Goal: Information Seeking & Learning: Check status

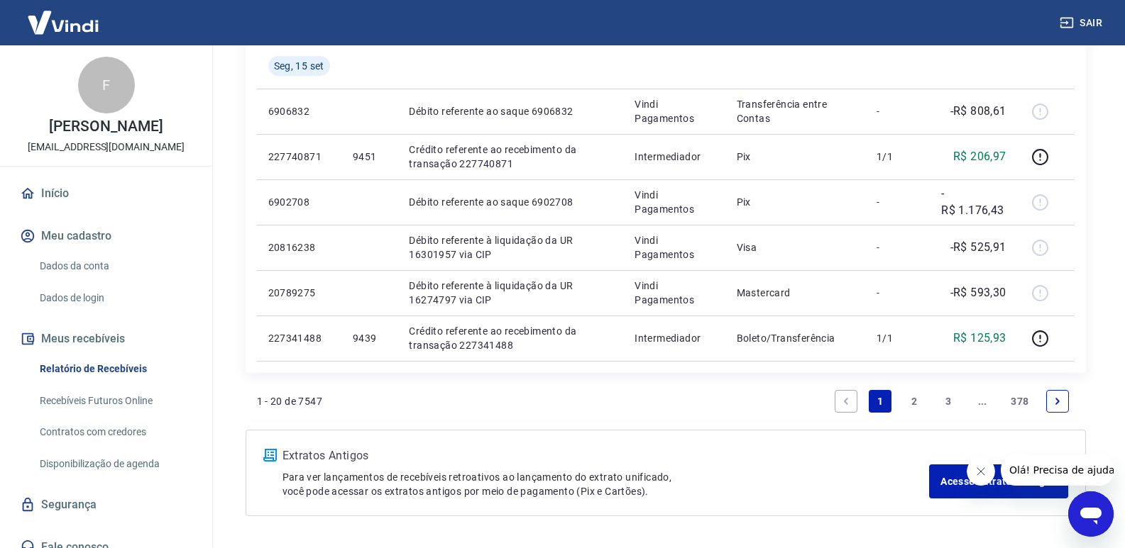
scroll to position [903, 0]
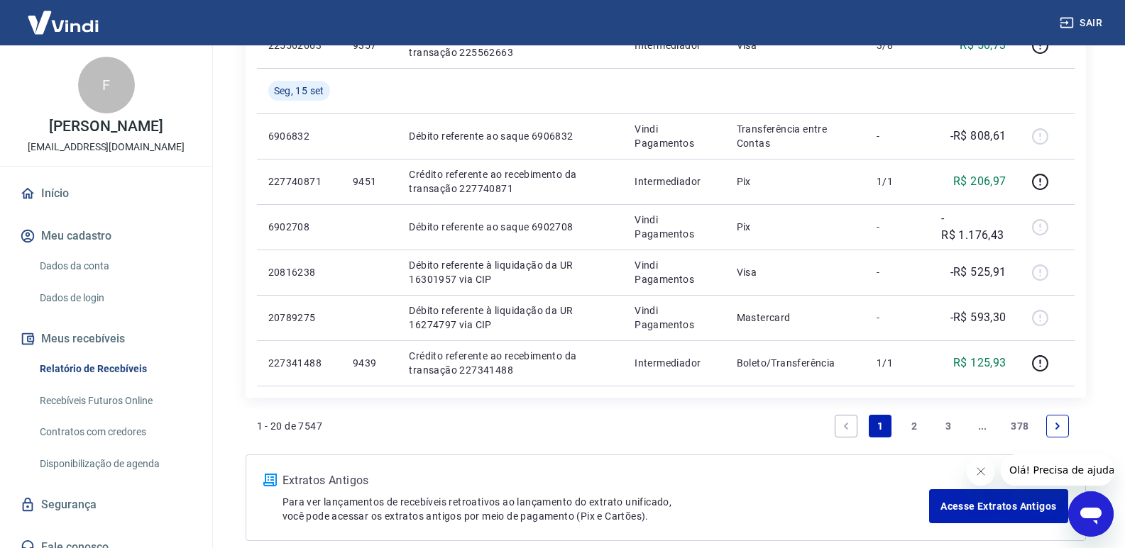
click at [916, 425] on link "2" at bounding box center [913, 426] width 23 height 23
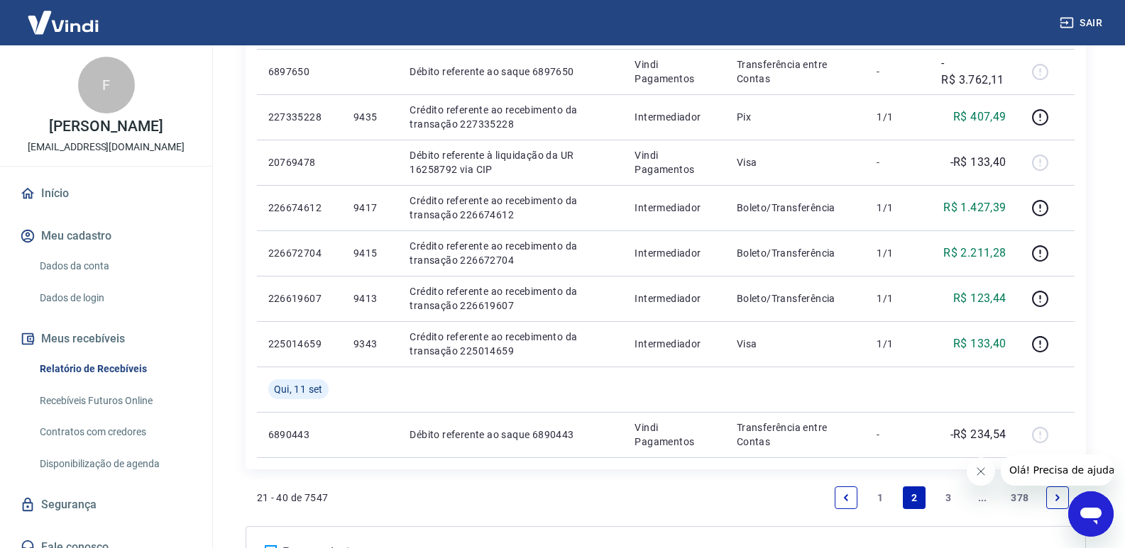
scroll to position [1064, 0]
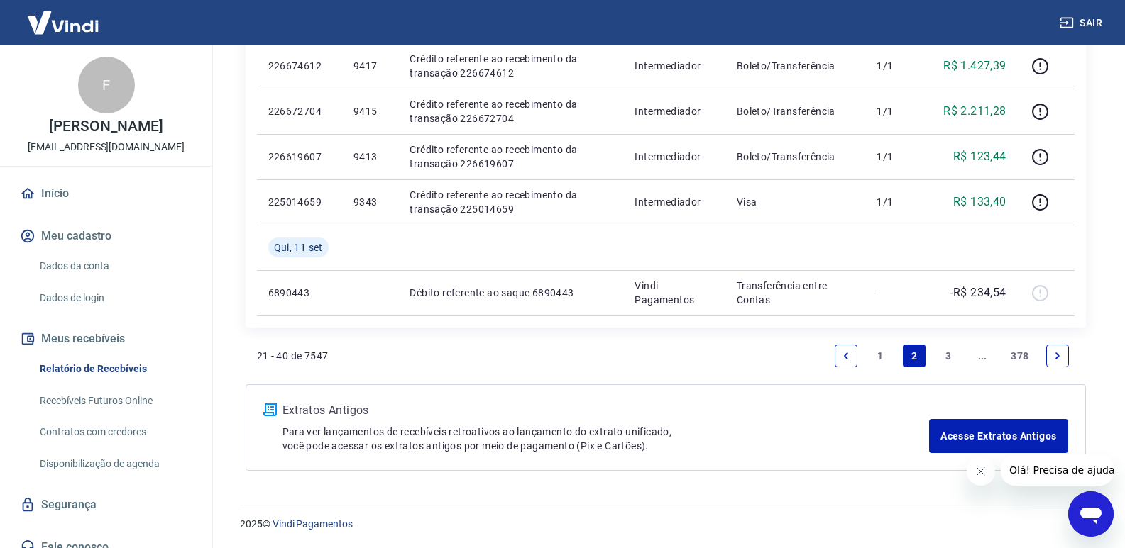
click at [878, 356] on link "1" at bounding box center [879, 356] width 23 height 23
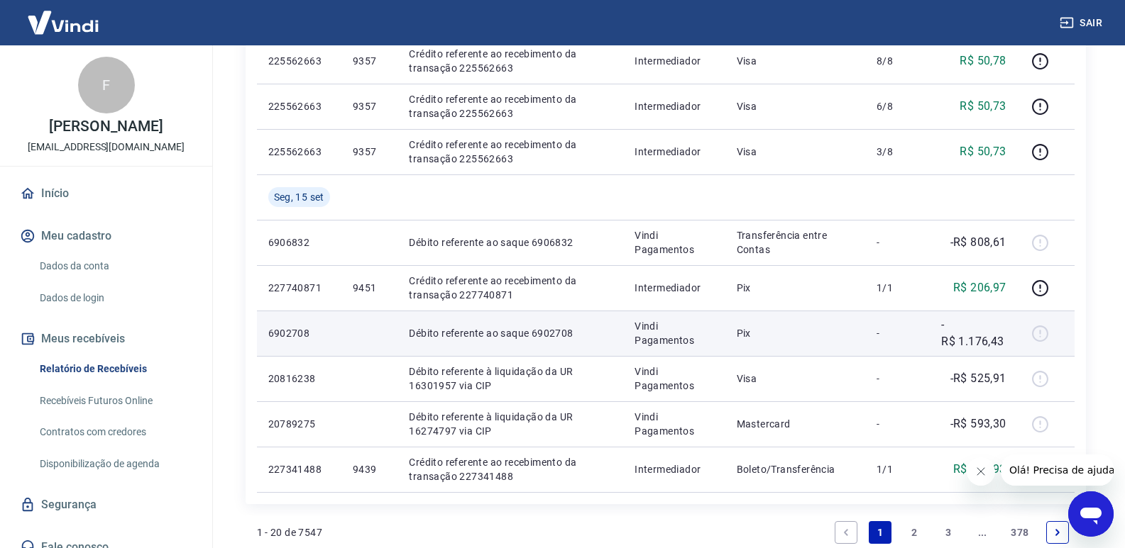
scroll to position [922, 0]
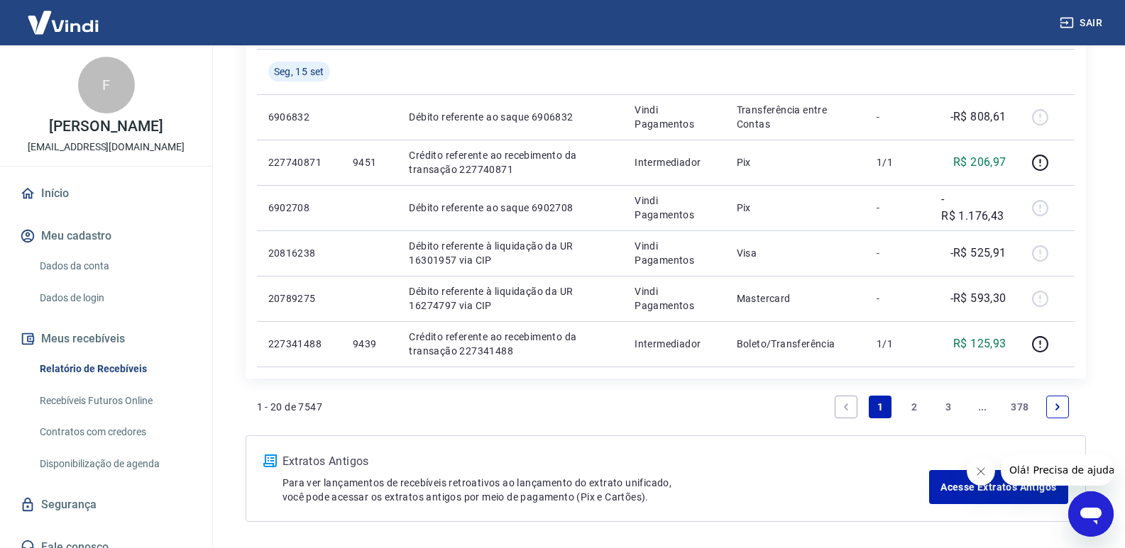
click at [915, 403] on link "2" at bounding box center [913, 407] width 23 height 23
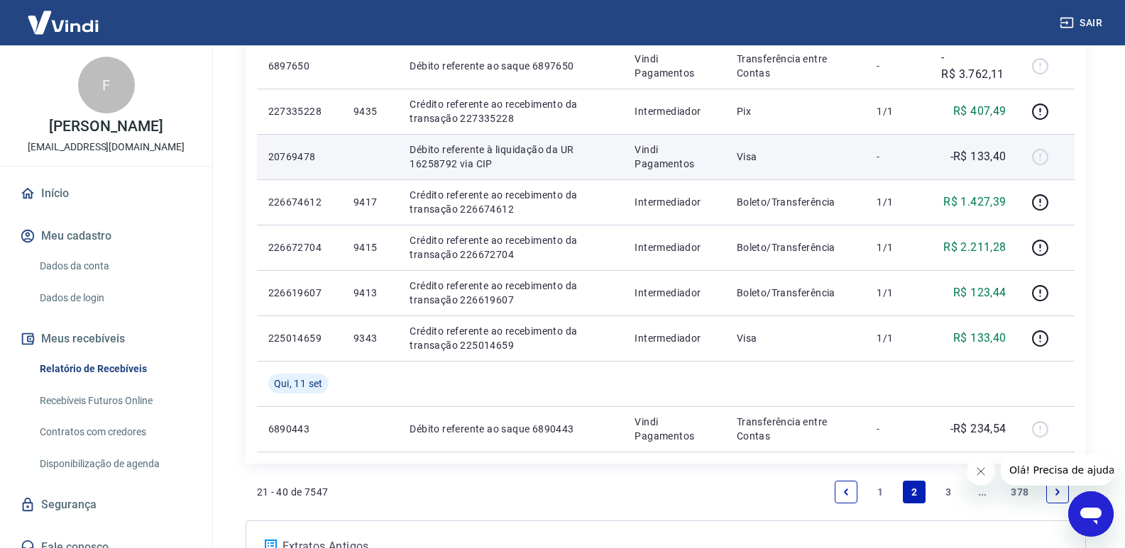
scroll to position [1064, 0]
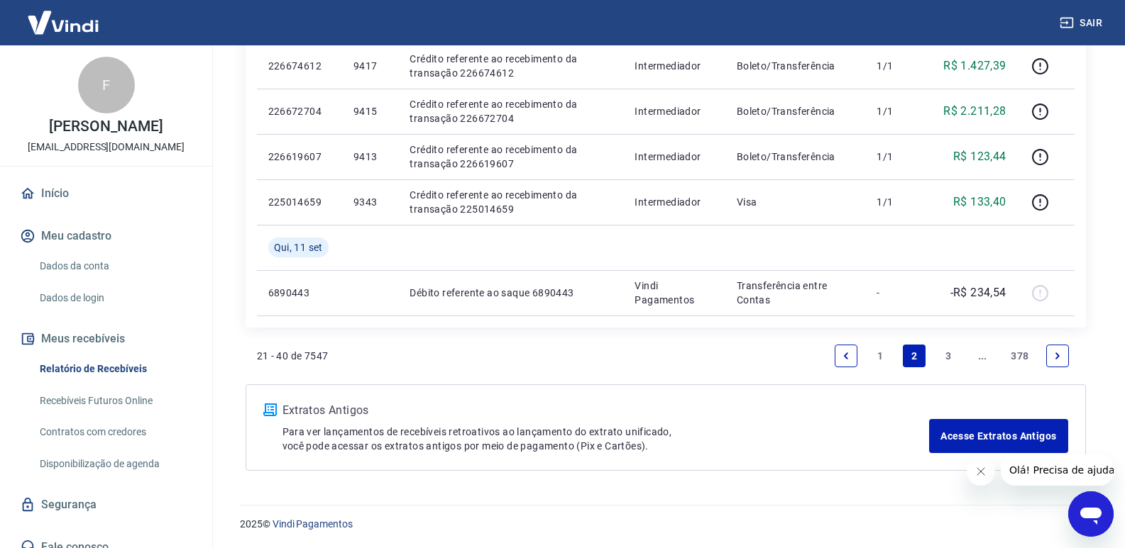
click at [880, 355] on link "1" at bounding box center [879, 356] width 23 height 23
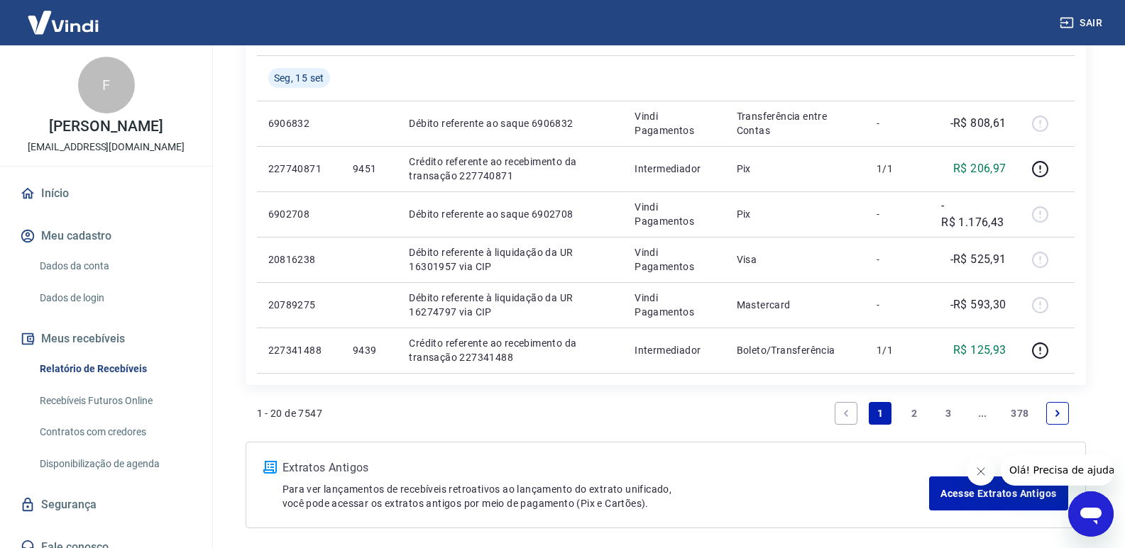
scroll to position [922, 0]
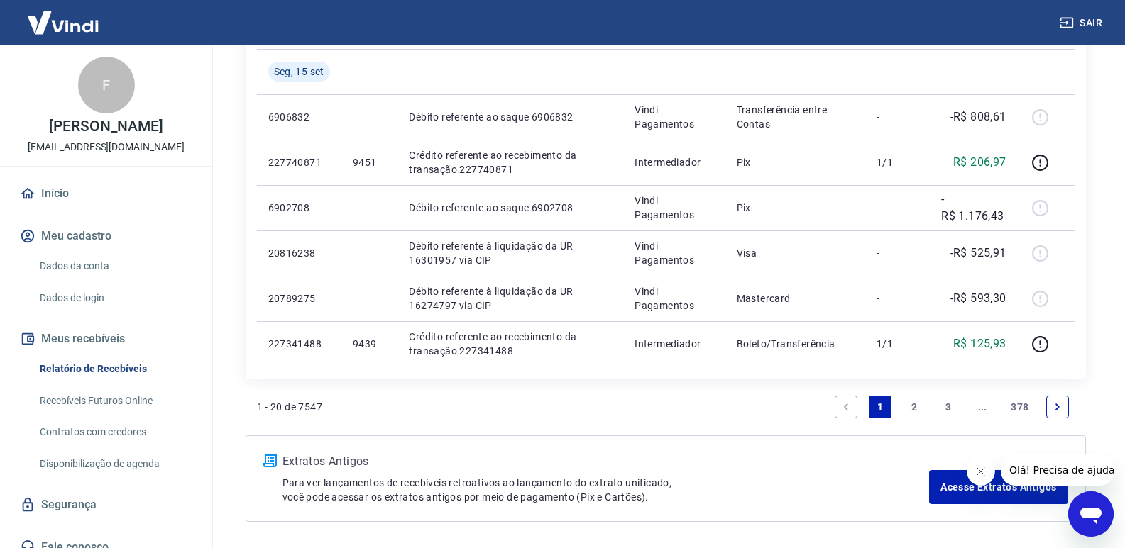
click at [914, 408] on link "2" at bounding box center [913, 407] width 23 height 23
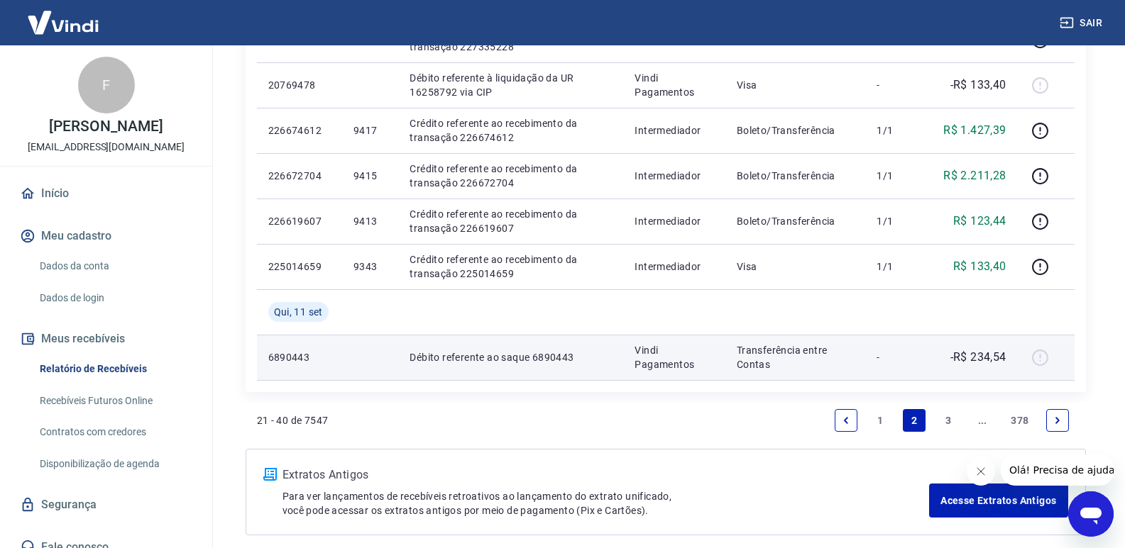
scroll to position [1065, 0]
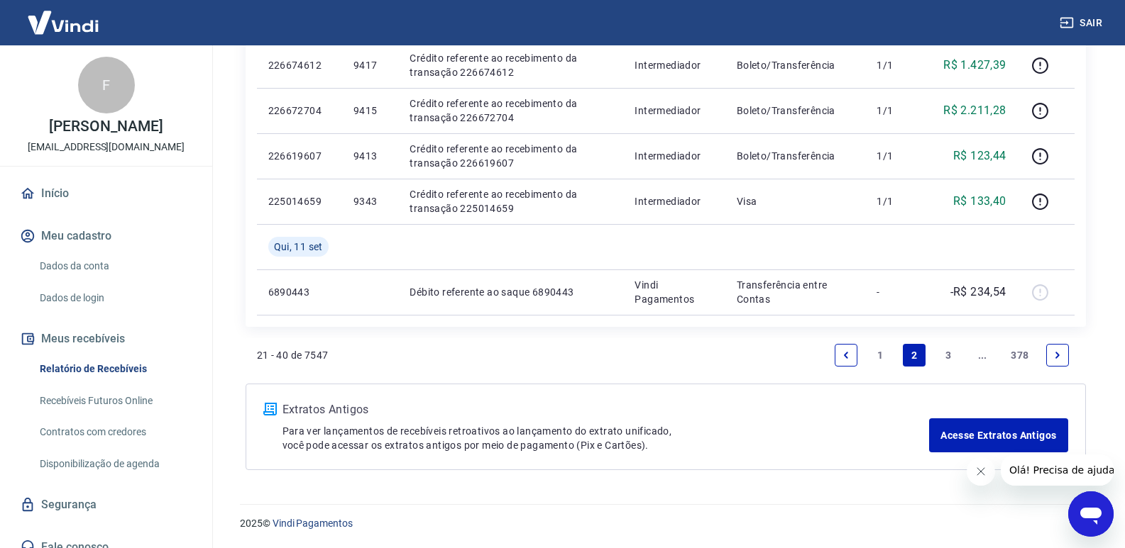
click at [876, 351] on link "1" at bounding box center [879, 355] width 23 height 23
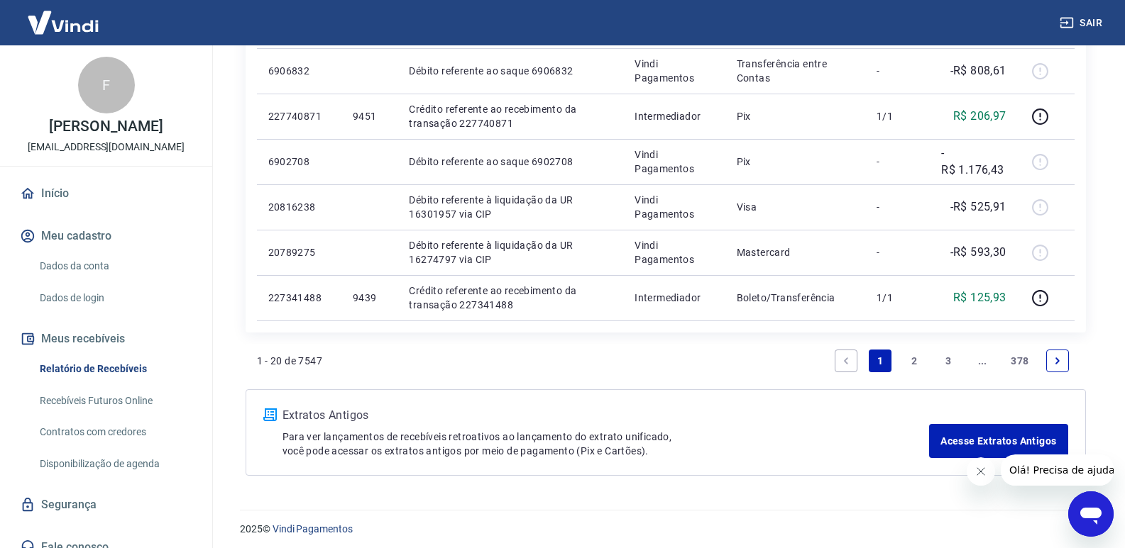
scroll to position [974, 0]
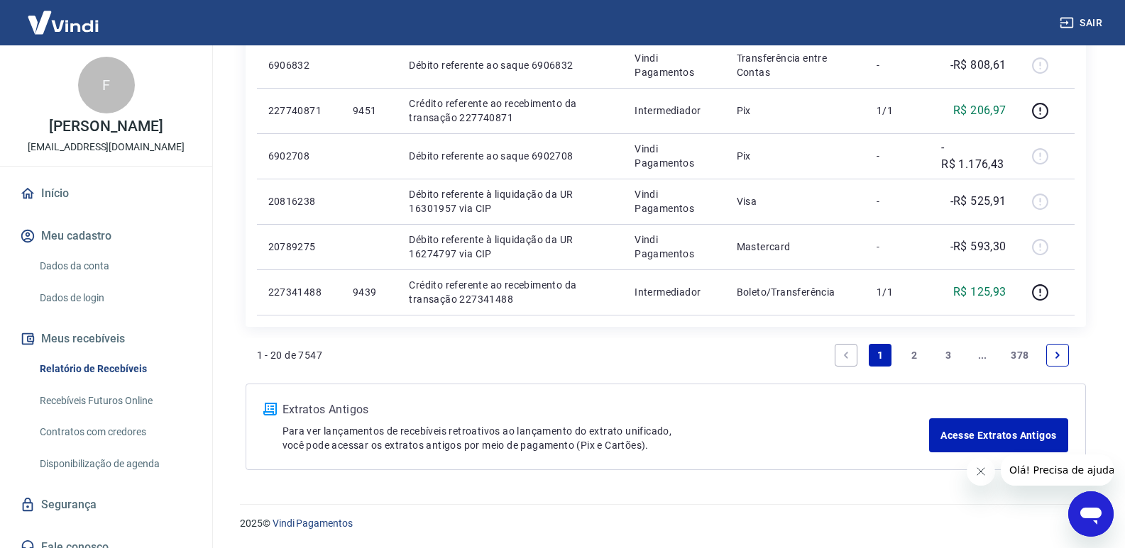
click at [915, 355] on link "2" at bounding box center [913, 355] width 23 height 23
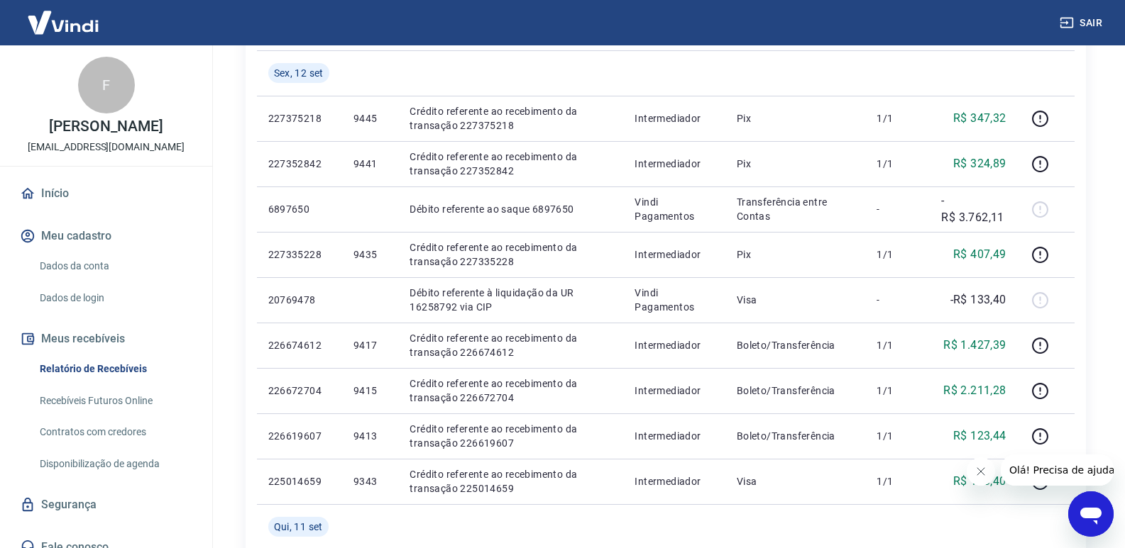
scroll to position [1064, 0]
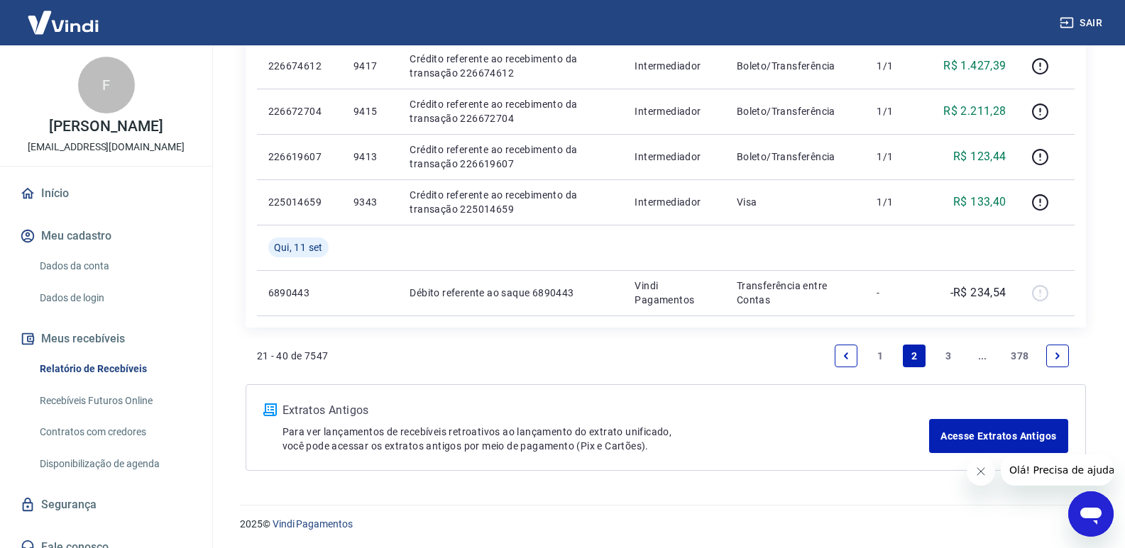
click at [879, 355] on link "1" at bounding box center [879, 356] width 23 height 23
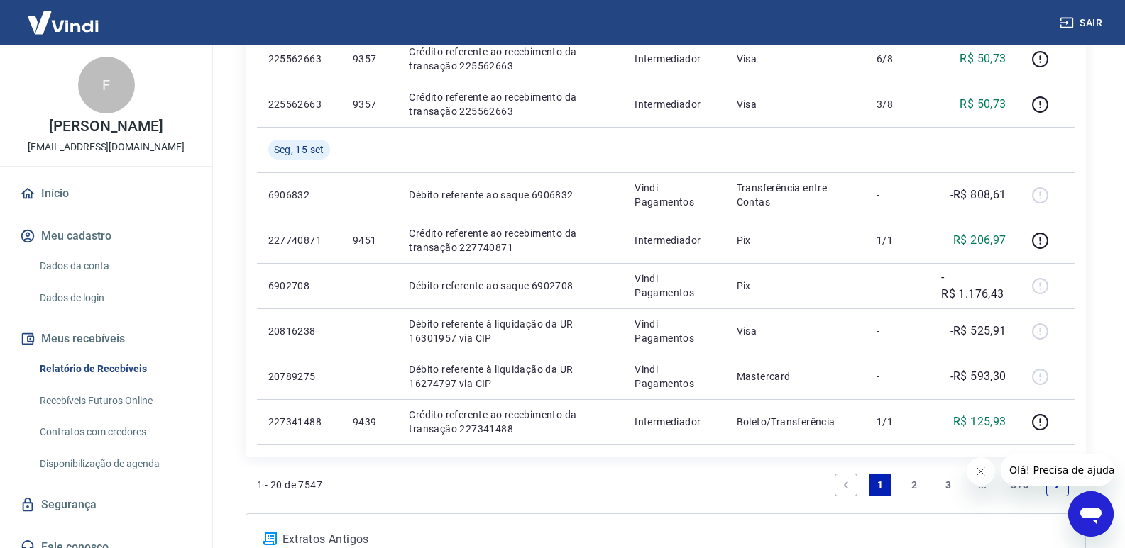
scroll to position [851, 0]
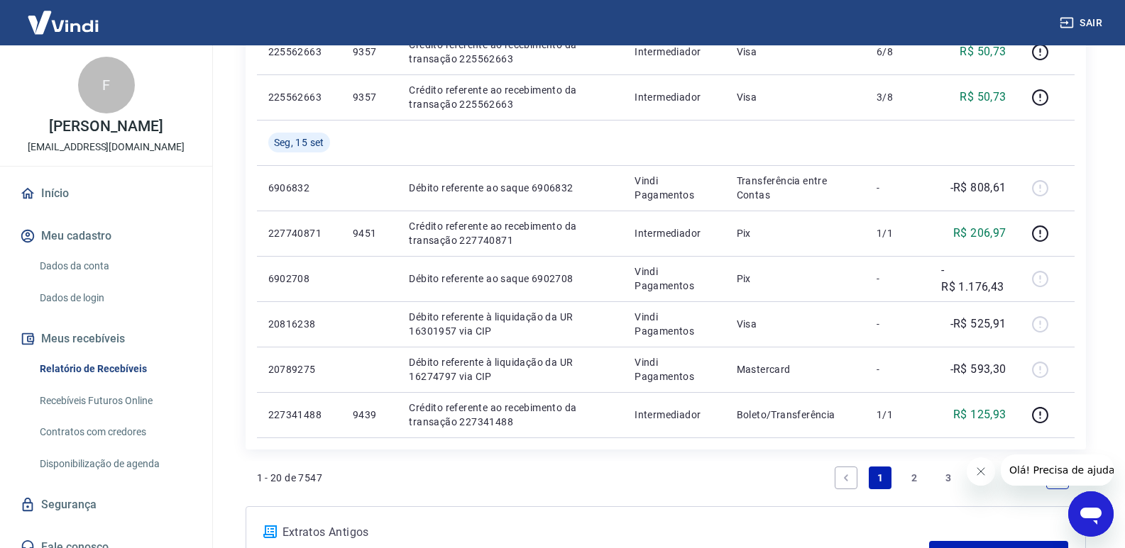
click at [914, 478] on link "2" at bounding box center [913, 478] width 23 height 23
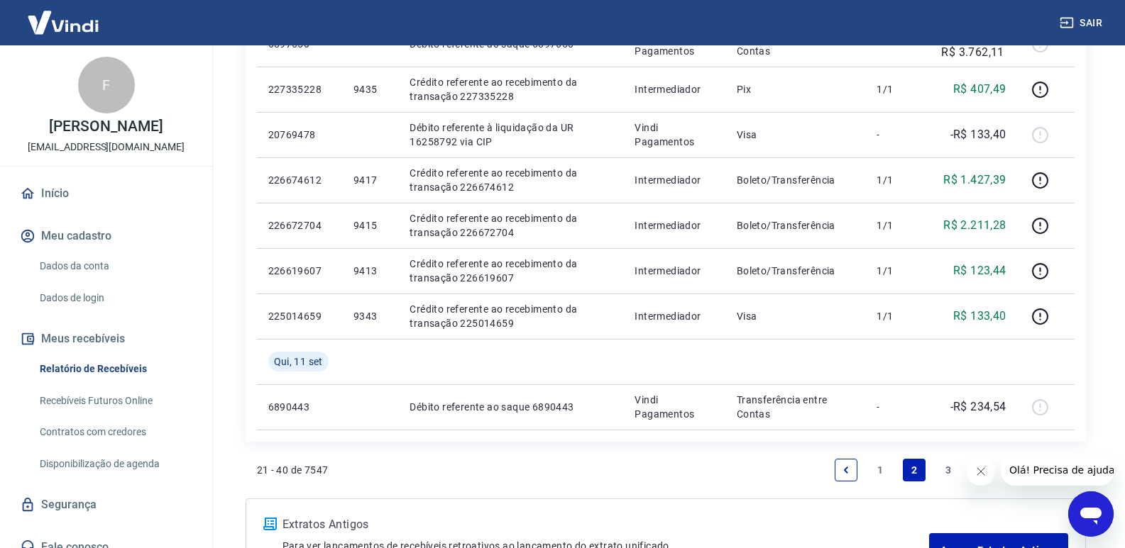
scroll to position [993, 0]
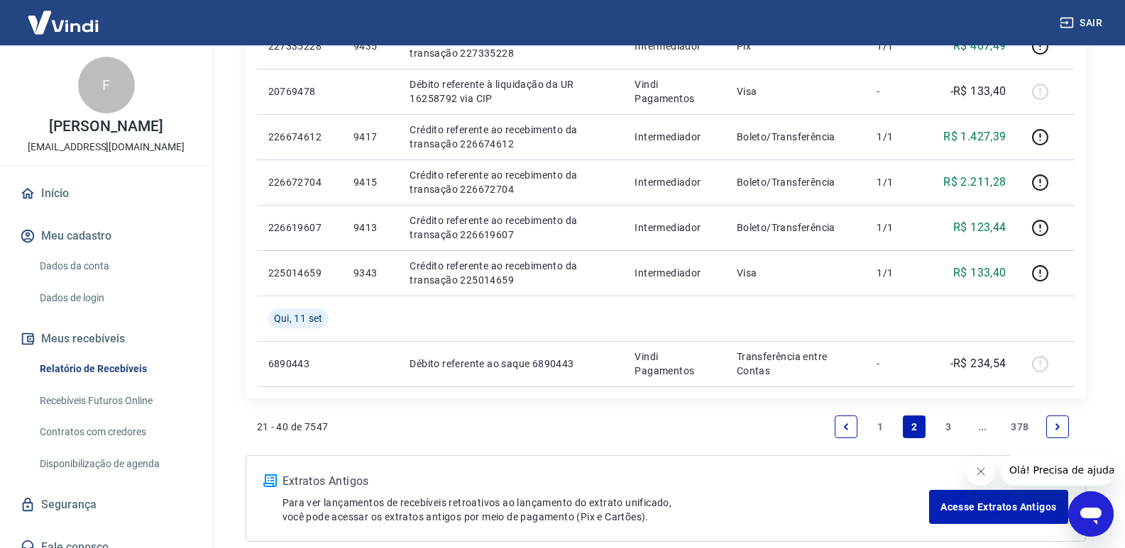
click at [882, 427] on link "1" at bounding box center [879, 427] width 23 height 23
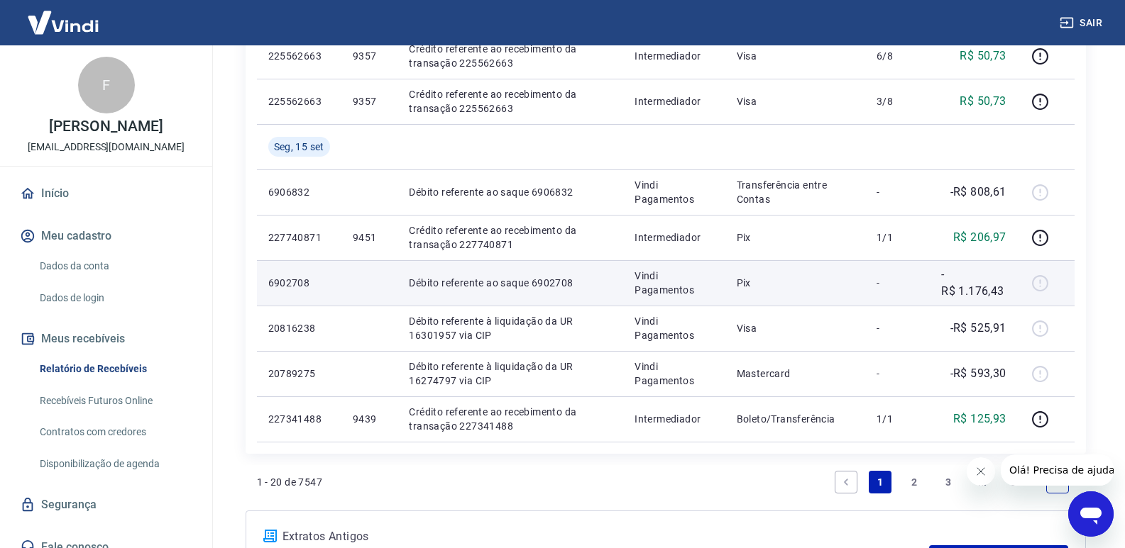
scroll to position [922, 0]
